Goal: Transaction & Acquisition: Purchase product/service

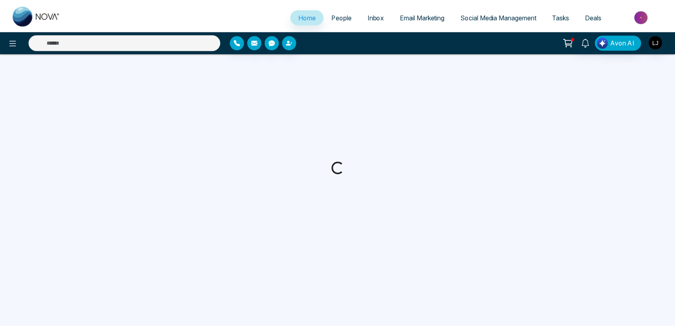
select select "*"
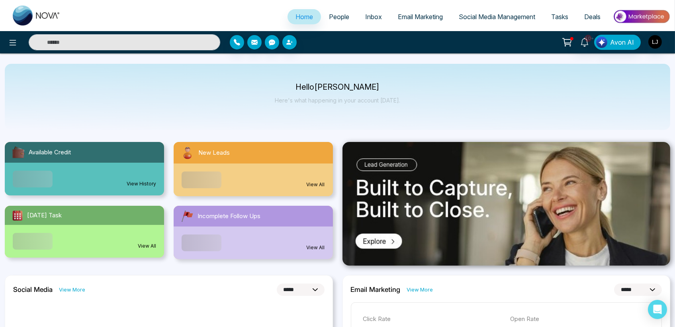
click at [338, 20] on link "People" at bounding box center [339, 16] width 36 height 15
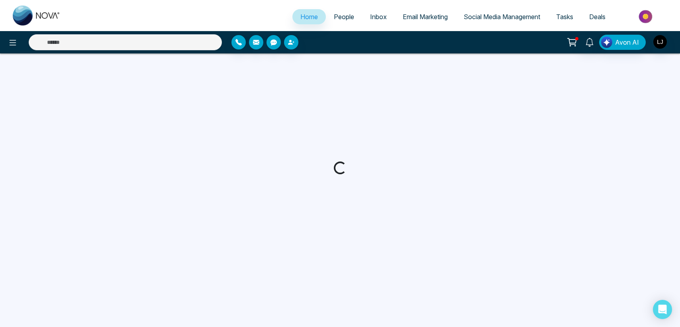
select select "*"
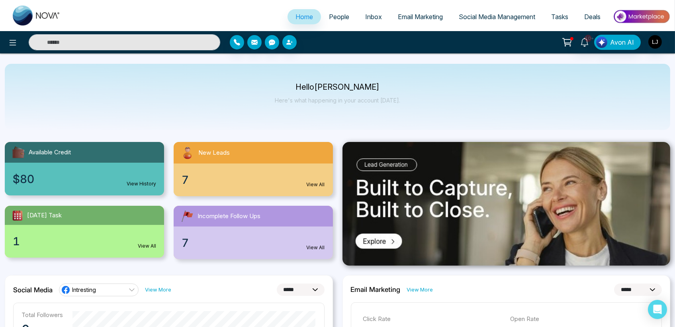
click at [480, 16] on span "Social Media Management" at bounding box center [497, 17] width 76 height 8
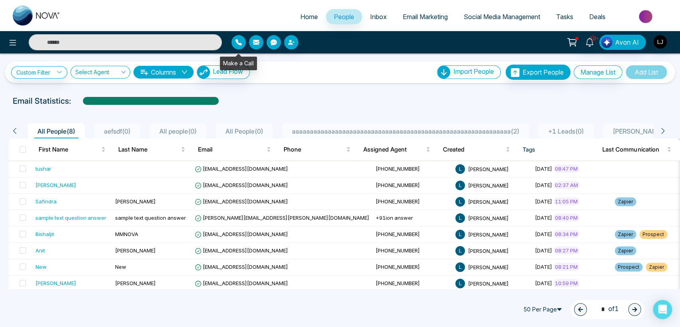
click at [237, 44] on icon "button" at bounding box center [238, 42] width 6 height 6
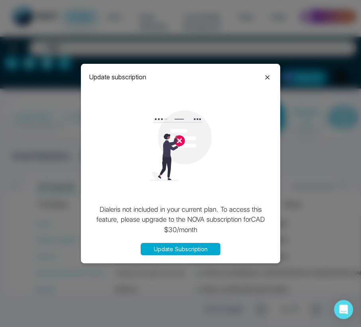
click at [172, 245] on button "Update Subscription" at bounding box center [181, 248] width 80 height 12
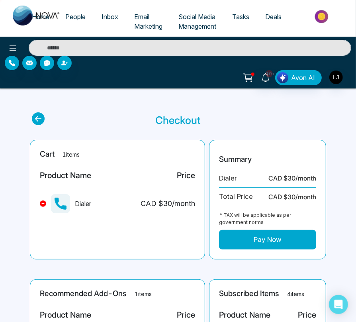
click at [41, 201] on button at bounding box center [43, 203] width 6 height 6
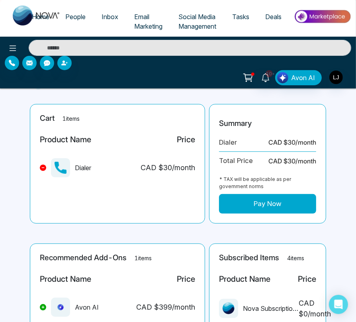
click at [41, 201] on main "Checkout Cart 1 items Product Name Price Dialer CAD $ 30 /month Summary Dialer …" at bounding box center [178, 269] width 356 height 432
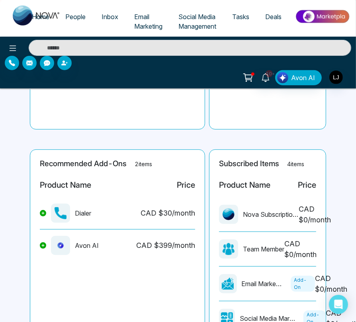
scroll to position [198, 0]
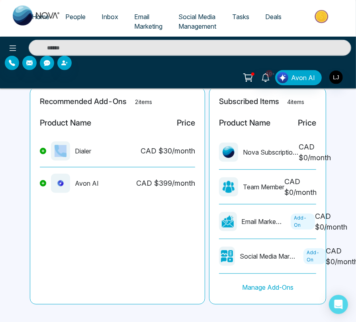
click at [41, 201] on div "Recommended Add-Ons 2 items Product Name Price Dialer CAD $ 30 /month Avon AI C…" at bounding box center [117, 195] width 175 height 217
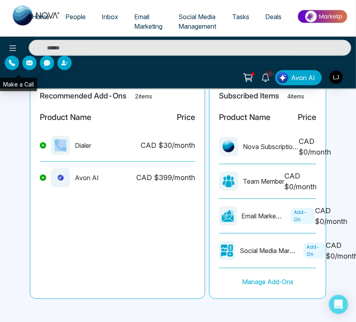
click at [14, 59] on button "button" at bounding box center [12, 63] width 14 height 14
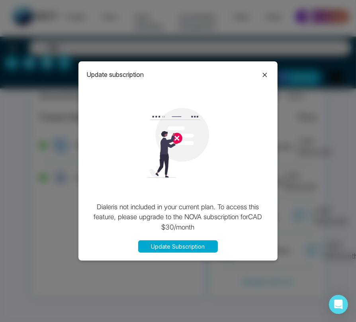
click at [176, 246] on button "Update Subscription" at bounding box center [178, 246] width 80 height 12
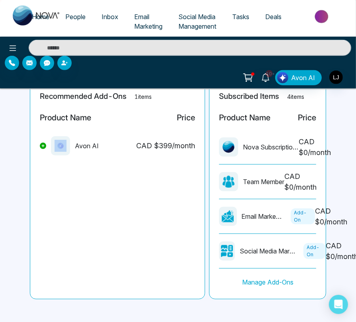
scroll to position [0, 0]
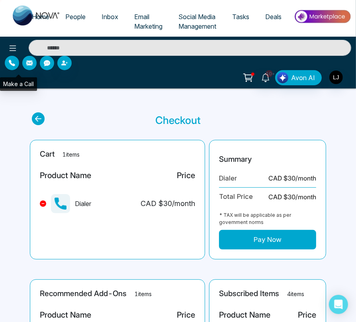
click at [14, 61] on icon "button" at bounding box center [12, 63] width 6 height 6
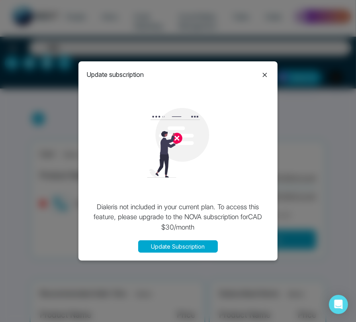
click at [184, 247] on button "Update Subscription" at bounding box center [178, 246] width 80 height 12
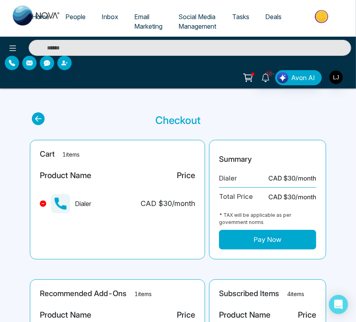
scroll to position [44, 0]
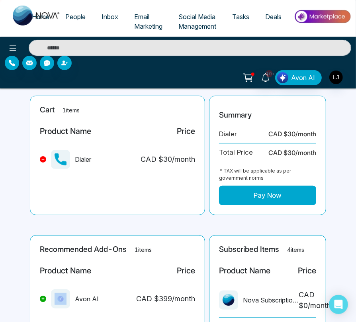
click at [242, 190] on button "Pay Now" at bounding box center [267, 196] width 97 height 20
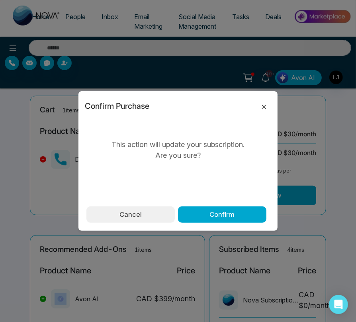
click at [262, 104] on icon at bounding box center [264, 106] width 4 height 4
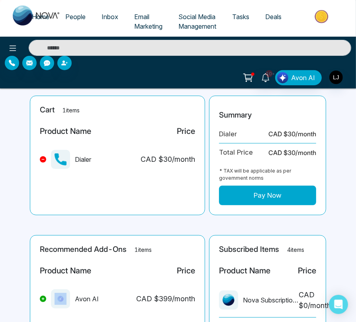
click at [254, 192] on button "Pay Now" at bounding box center [267, 196] width 97 height 20
click at [254, 192] on div "Confirm Purchase This action will update your subscription. Are you sure? Cance…" at bounding box center [177, 160] width 199 height 139
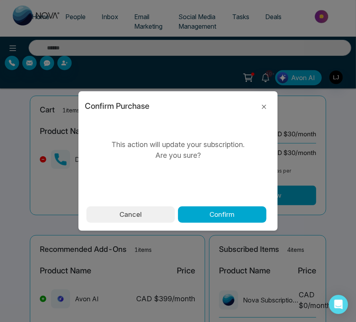
click at [264, 97] on div "Confirm Purchase" at bounding box center [178, 103] width 186 height 19
click at [264, 103] on icon at bounding box center [264, 107] width 10 height 10
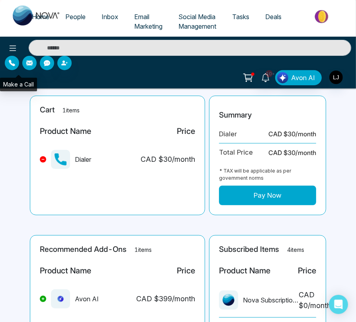
click at [10, 63] on icon "button" at bounding box center [12, 63] width 6 height 6
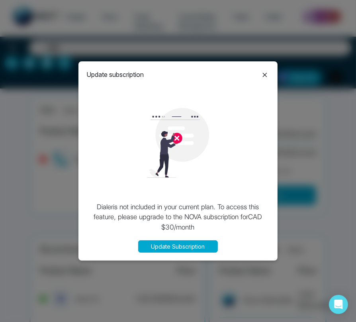
click at [163, 242] on button "Update Subscription" at bounding box center [178, 246] width 80 height 12
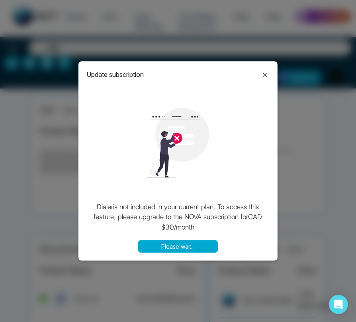
click at [163, 242] on button "Please wait..." at bounding box center [178, 246] width 80 height 12
click at [263, 73] on icon at bounding box center [265, 74] width 4 height 4
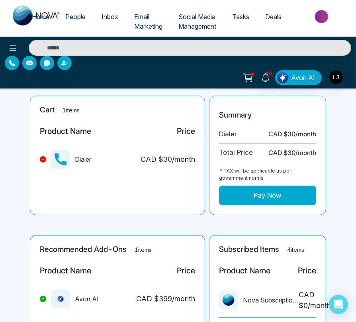
scroll to position [0, 0]
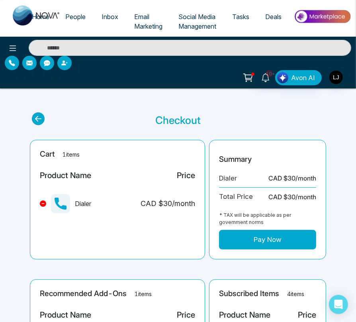
click at [76, 17] on span "People" at bounding box center [75, 17] width 20 height 8
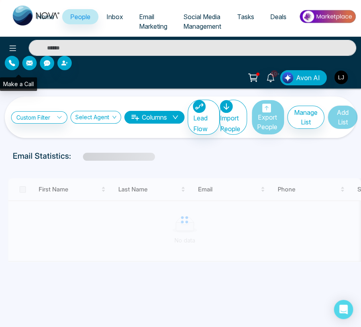
click at [10, 62] on icon "button" at bounding box center [12, 63] width 6 height 6
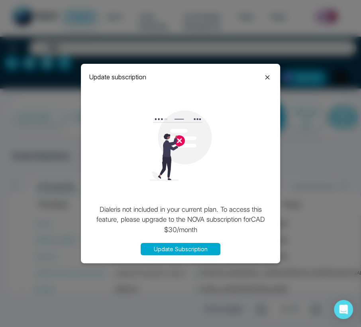
drag, startPoint x: 162, startPoint y: 235, endPoint x: 166, endPoint y: 244, distance: 9.5
click at [163, 238] on div "Update subscription Dialer is not included in your current plan. To access this…" at bounding box center [180, 163] width 199 height 199
click at [168, 248] on button "Update Subscription" at bounding box center [181, 248] width 80 height 12
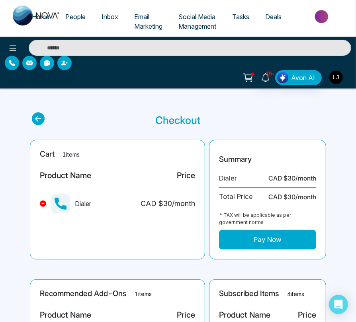
click at [335, 76] on img "button" at bounding box center [336, 77] width 14 height 14
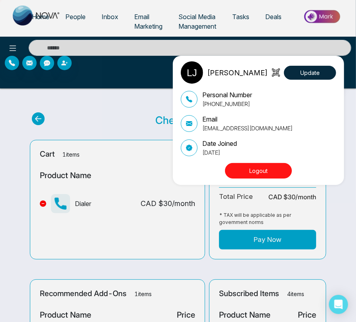
click at [15, 64] on div "Lokesh Joshi Update Personal Number +918421020309 Email lokeshjoshi6454@gmail.c…" at bounding box center [178, 161] width 356 height 322
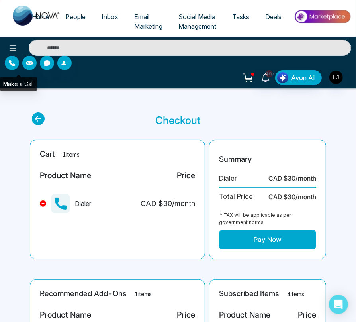
click at [15, 64] on icon "button" at bounding box center [12, 63] width 6 height 6
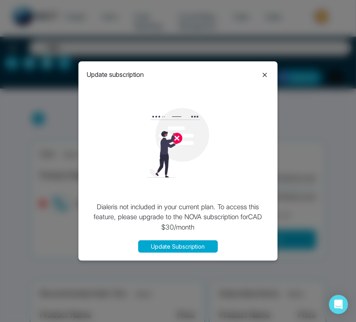
click at [264, 74] on icon at bounding box center [265, 75] width 10 height 10
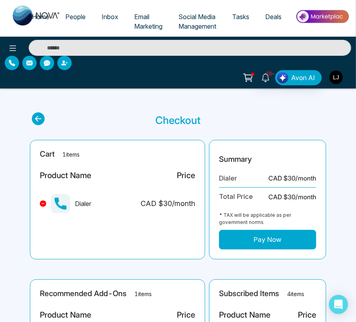
click at [333, 72] on img "button" at bounding box center [336, 77] width 14 height 14
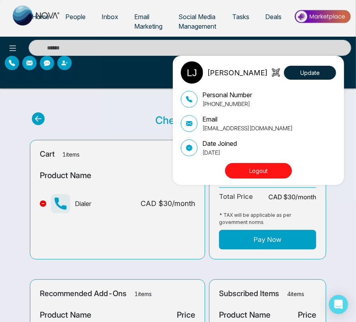
click at [333, 80] on div "Lokesh Joshi Update" at bounding box center [258, 72] width 155 height 22
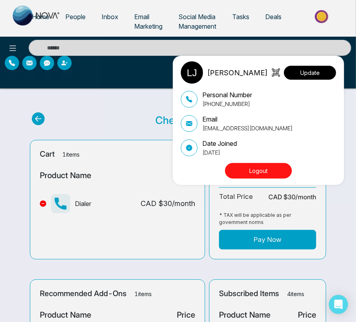
click at [324, 70] on button "Update" at bounding box center [310, 73] width 52 height 14
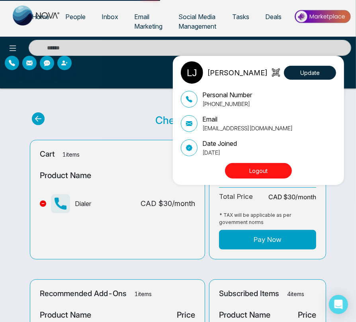
select select "***"
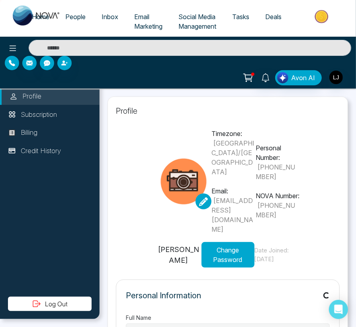
click at [10, 60] on icon "button" at bounding box center [12, 63] width 6 height 6
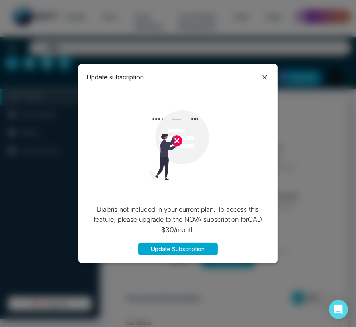
type input "**********"
click at [163, 253] on button "Update Subscription" at bounding box center [178, 248] width 80 height 12
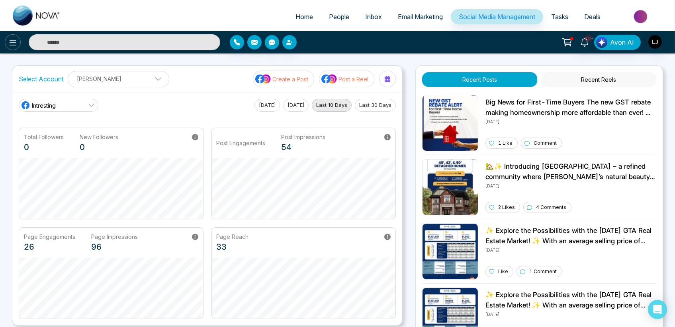
click at [10, 42] on icon at bounding box center [13, 43] width 7 height 6
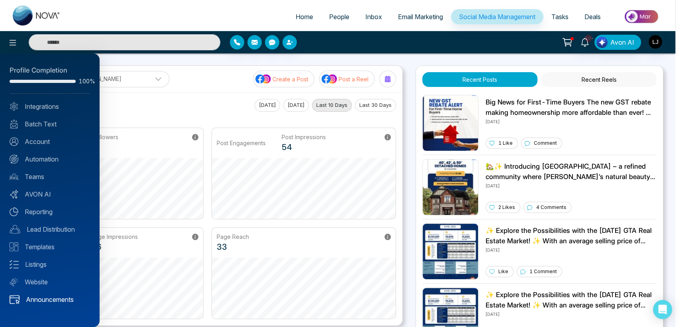
click at [44, 301] on link "Announcements" at bounding box center [50, 299] width 80 height 10
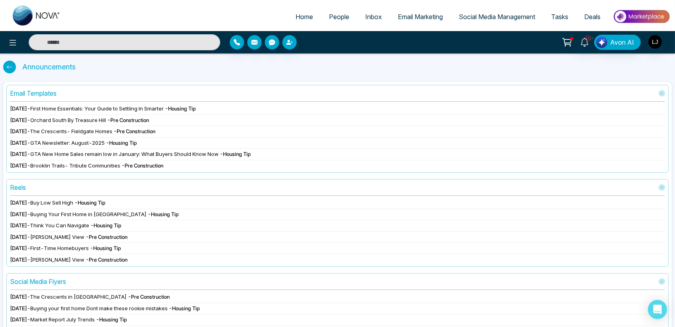
scroll to position [140, 0]
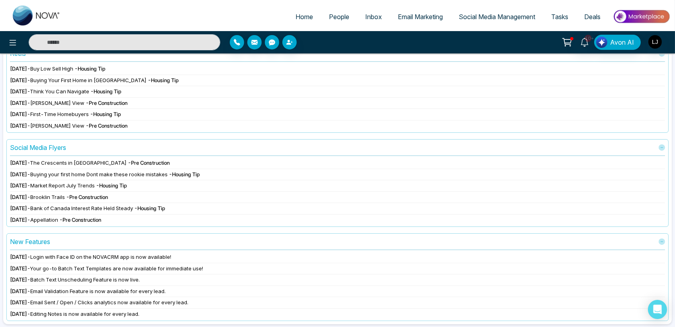
click at [506, 7] on ul "Home People Inbox Email Marketing Social Media Management Tasks Deals" at bounding box center [369, 17] width 602 height 22
click at [505, 12] on link "Social Media Management" at bounding box center [497, 16] width 92 height 15
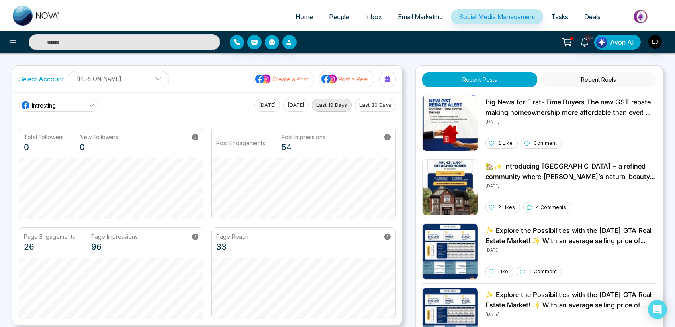
click at [57, 99] on link "Intresting" at bounding box center [59, 105] width 80 height 13
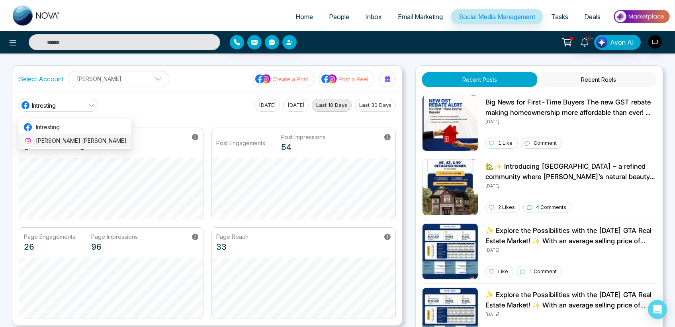
click at [58, 140] on span "[PERSON_NAME] [PERSON_NAME]" at bounding box center [81, 140] width 91 height 9
